Goal: Task Accomplishment & Management: Manage account settings

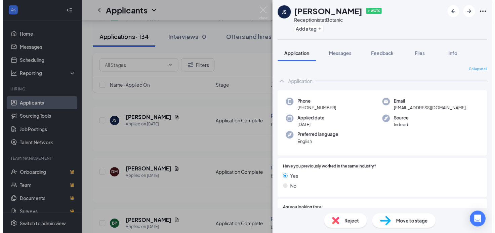
scroll to position [403, 0]
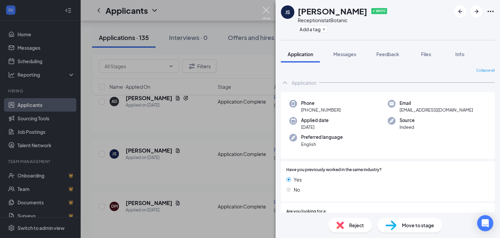
click at [265, 10] on img at bounding box center [266, 13] width 8 height 13
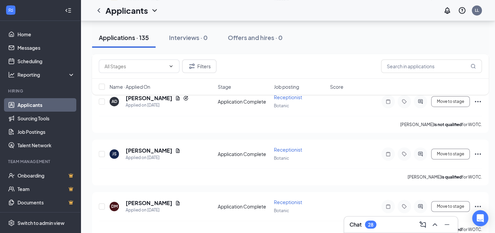
click at [267, 11] on div "Applicants LL" at bounding box center [288, 10] width 414 height 21
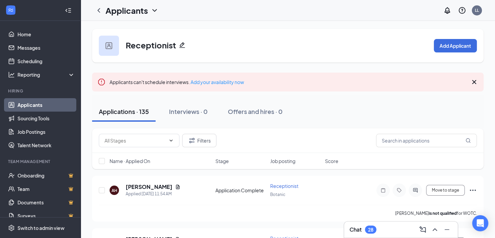
click at [27, 107] on link "Applicants" at bounding box center [45, 104] width 57 height 13
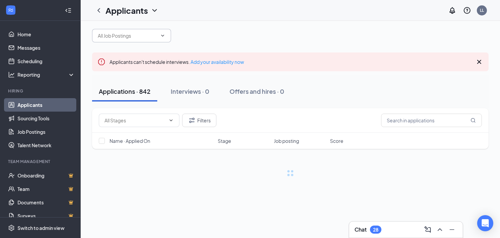
click at [141, 39] on input "text" at bounding box center [127, 35] width 59 height 7
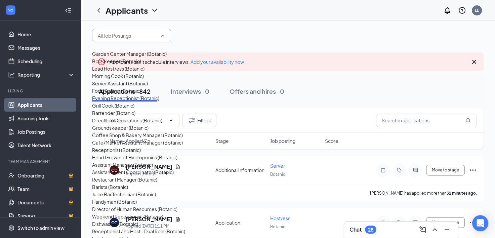
scroll to position [201, 0]
click at [145, 176] on div "Restaurant Manager (Botanic)" at bounding box center [124, 179] width 65 height 7
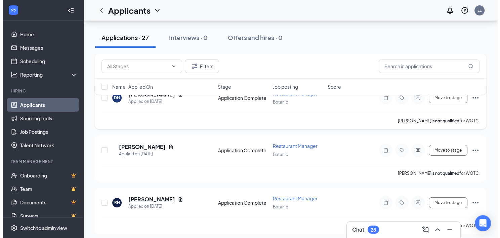
scroll to position [67, 0]
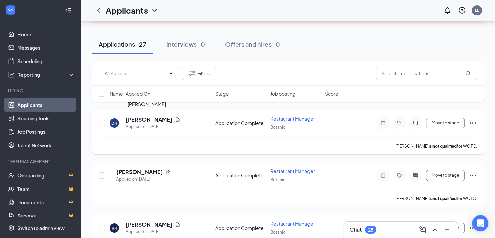
click at [157, 118] on h5 "[PERSON_NAME]" at bounding box center [149, 119] width 47 height 7
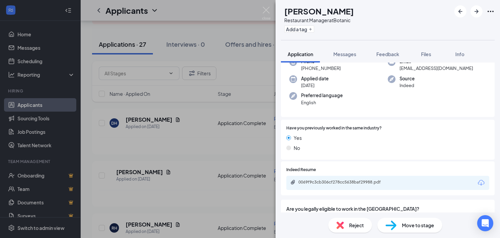
scroll to position [67, 0]
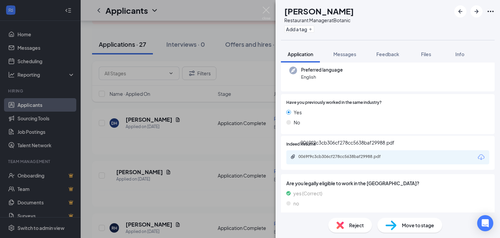
click at [337, 159] on div "0069f9c3cb306cf278cc5638baf29988.pdf" at bounding box center [344, 157] width 109 height 6
click at [472, 14] on icon "ArrowRight" at bounding box center [476, 11] width 8 height 8
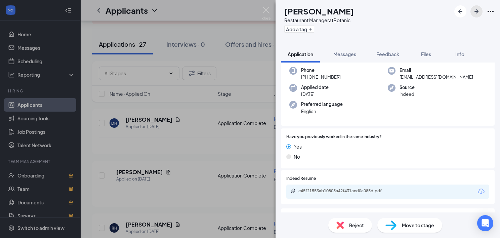
scroll to position [67, 0]
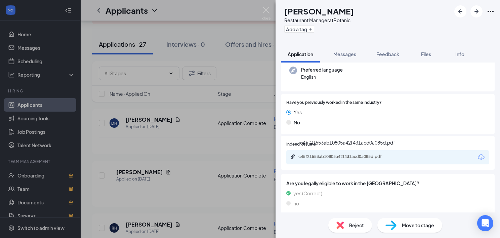
click at [346, 158] on div "c45f21553ab10805a42f431acd0a085d.pdf" at bounding box center [345, 156] width 94 height 5
click at [476, 9] on icon "ArrowRight" at bounding box center [476, 11] width 8 height 8
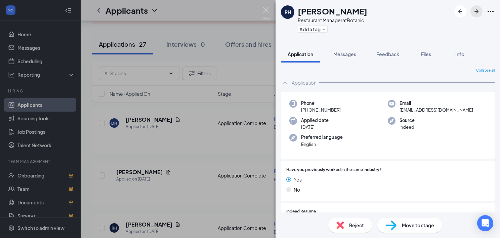
scroll to position [101, 0]
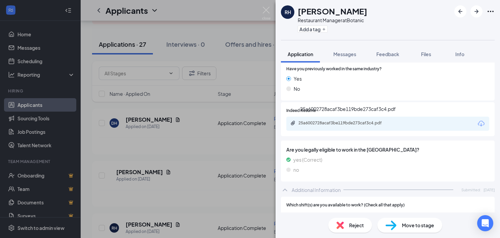
click at [317, 122] on div "25a6002728acaf3be119bde273caf3c4.pdf" at bounding box center [345, 122] width 94 height 5
